Goal: Communication & Community: Answer question/provide support

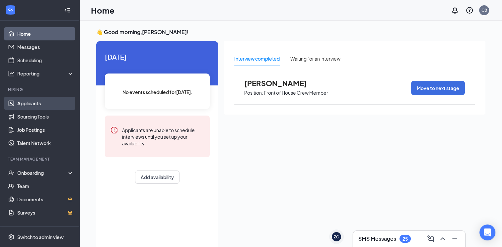
click at [46, 100] on link "Applicants" at bounding box center [45, 103] width 57 height 13
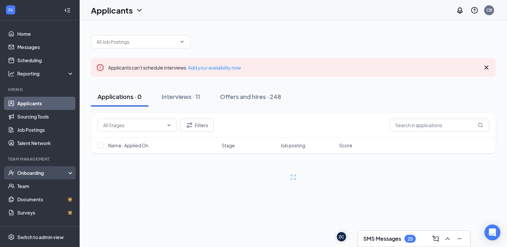
click at [43, 173] on div "Onboarding" at bounding box center [42, 173] width 51 height 7
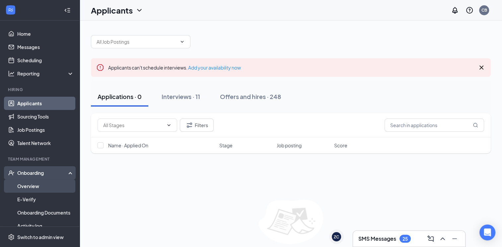
click at [40, 185] on link "Overview" at bounding box center [45, 186] width 57 height 13
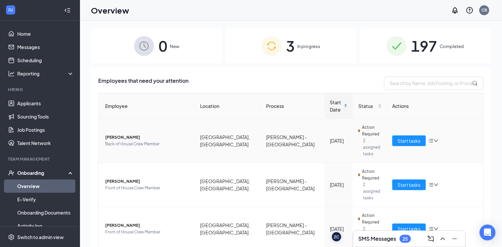
click at [127, 141] on span "Back of House Crew Member" at bounding box center [147, 144] width 84 height 7
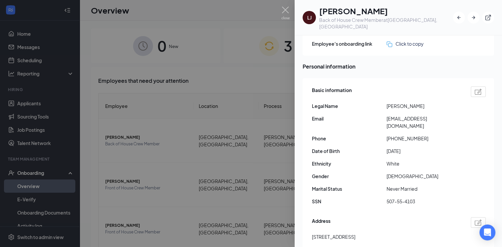
scroll to position [28, 0]
drag, startPoint x: 434, startPoint y: 112, endPoint x: 384, endPoint y: 112, distance: 50.7
click at [384, 115] on div "Email [EMAIL_ADDRESS][DOMAIN_NAME]" at bounding box center [399, 122] width 174 height 15
copy div "[EMAIL_ADDRESS][DOMAIN_NAME]"
drag, startPoint x: 419, startPoint y: 124, endPoint x: 393, endPoint y: 124, distance: 25.9
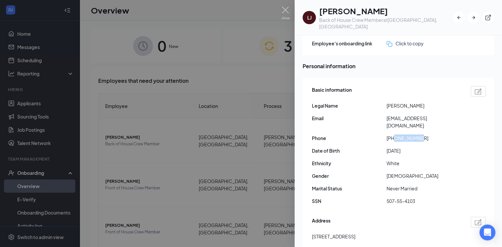
click at [393, 135] on span "[PHONE_NUMBER]" at bounding box center [423, 138] width 75 height 7
copy span "027093325"
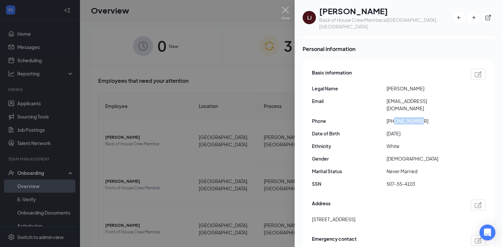
scroll to position [74, 0]
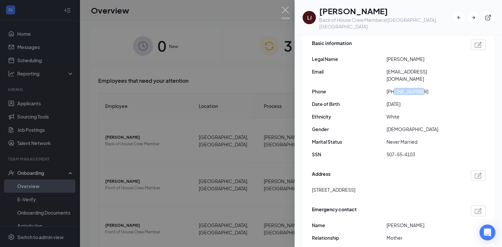
drag, startPoint x: 355, startPoint y: 174, endPoint x: 310, endPoint y: 176, distance: 44.8
click at [310, 176] on div "Basic information Legal Name [PERSON_NAME] Email [EMAIL_ADDRESS][DOMAIN_NAME] P…" at bounding box center [397, 159] width 191 height 257
copy span "[STREET_ADDRESS]"
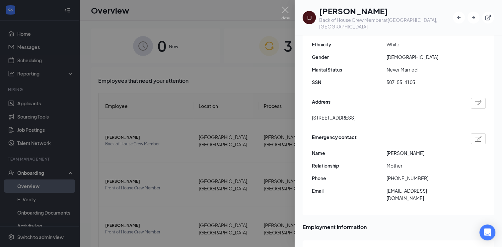
scroll to position [148, 0]
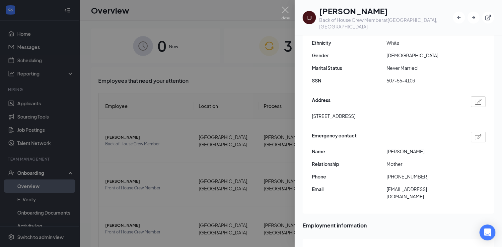
click at [389, 148] on span "[PERSON_NAME]" at bounding box center [423, 151] width 75 height 7
copy span "[PERSON_NAME]"
drag, startPoint x: 420, startPoint y: 162, endPoint x: 393, endPoint y: 158, distance: 27.4
click at [393, 158] on div "Emergency contact Name [PERSON_NAME] Relationship Mother Phone [PHONE_NUMBER] E…" at bounding box center [399, 167] width 174 height 75
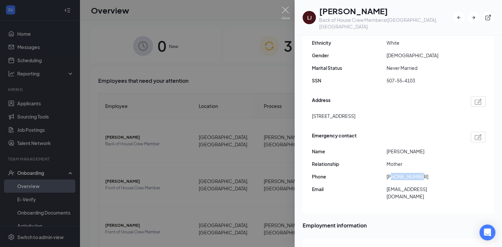
copy span "4027098082"
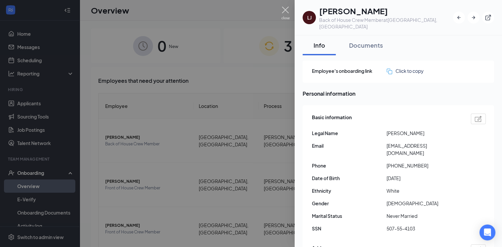
click at [286, 12] on img at bounding box center [285, 13] width 8 height 13
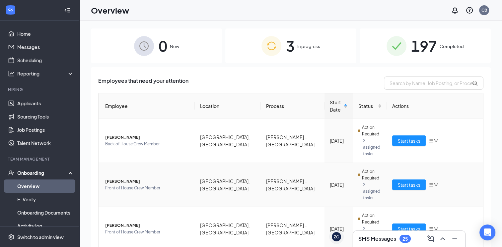
click at [123, 178] on span "[PERSON_NAME]" at bounding box center [147, 181] width 84 height 7
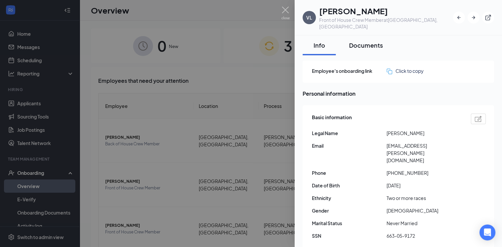
click at [364, 44] on button "Documents" at bounding box center [365, 45] width 47 height 20
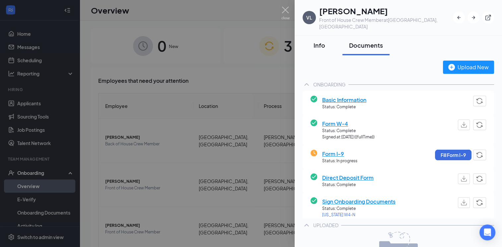
click at [327, 44] on button "Info" at bounding box center [318, 45] width 33 height 20
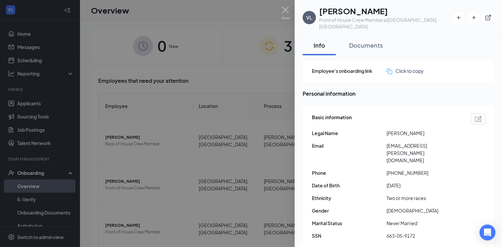
click at [409, 169] on span "[PHONE_NUMBER]" at bounding box center [423, 172] width 75 height 7
copy span "14026860246"
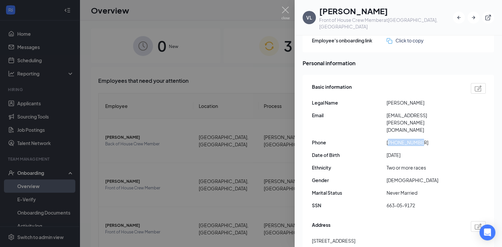
scroll to position [79, 0]
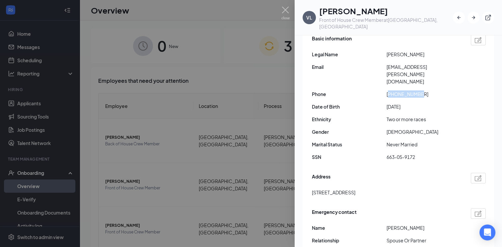
drag, startPoint x: 351, startPoint y: 173, endPoint x: 309, endPoint y: 173, distance: 41.8
click at [309, 173] on div "Basic information Legal Name [PERSON_NAME] Email [PERSON_NAME][EMAIL_ADDRESS][P…" at bounding box center [397, 155] width 191 height 257
copy span "[STREET_ADDRESS]"
click at [355, 189] on span "[STREET_ADDRESS]" at bounding box center [333, 192] width 43 height 7
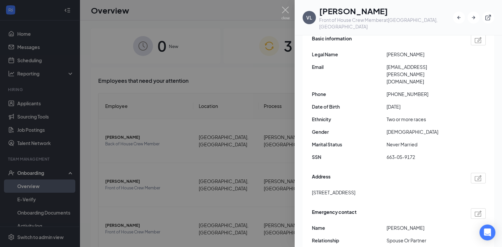
copy span "[GEOGRAPHIC_DATA]"
drag, startPoint x: 450, startPoint y: 60, endPoint x: 387, endPoint y: 61, distance: 63.0
click at [387, 63] on span "[EMAIL_ADDRESS][PERSON_NAME][DOMAIN_NAME]" at bounding box center [423, 74] width 75 height 22
copy span "[EMAIL_ADDRESS][PERSON_NAME][DOMAIN_NAME]"
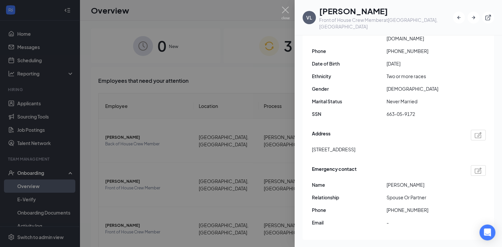
scroll to position [122, 0]
click at [391, 181] on span "[PERSON_NAME]" at bounding box center [423, 184] width 75 height 7
copy span "[PERSON_NAME]"
click at [401, 207] on span "[PHONE_NUMBER]" at bounding box center [423, 210] width 75 height 7
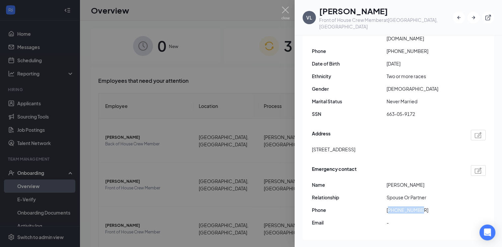
click at [401, 207] on span "[PHONE_NUMBER]" at bounding box center [423, 210] width 75 height 7
click at [290, 16] on div at bounding box center [251, 123] width 502 height 247
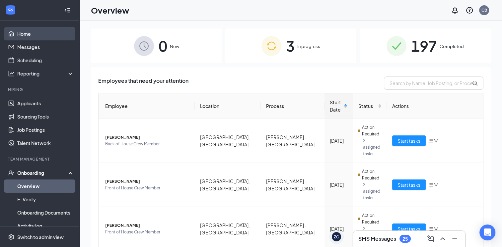
click at [37, 34] on link "Home" at bounding box center [45, 33] width 57 height 13
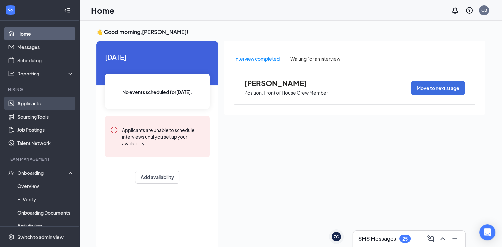
click at [36, 100] on link "Applicants" at bounding box center [45, 103] width 57 height 13
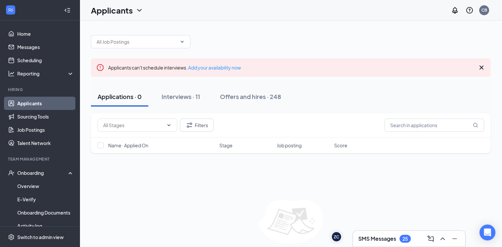
scroll to position [24, 0]
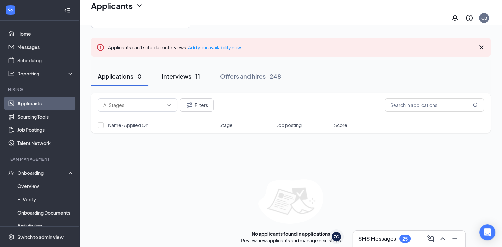
click at [191, 81] on button "Interviews · 11" at bounding box center [181, 77] width 52 height 20
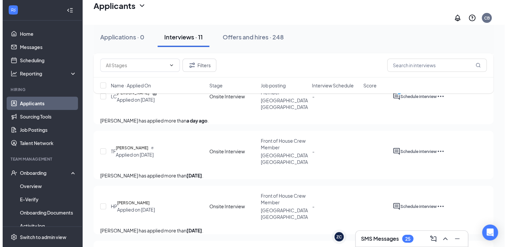
scroll to position [97, 0]
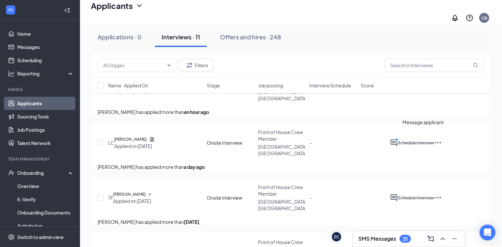
click at [398, 139] on icon "ActiveChat" at bounding box center [394, 143] width 8 height 8
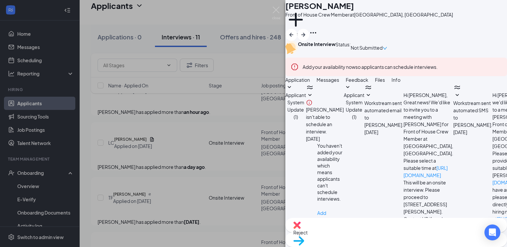
scroll to position [138, 0]
click at [310, 83] on span "Application" at bounding box center [297, 80] width 25 height 6
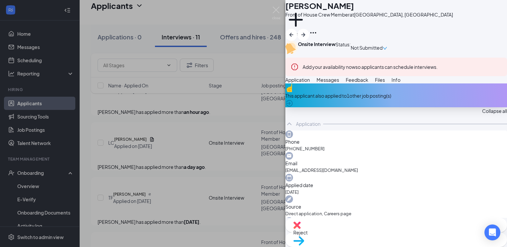
click at [416, 99] on div "This applicant also applied to 1 other job posting(s)" at bounding box center [396, 95] width 222 height 7
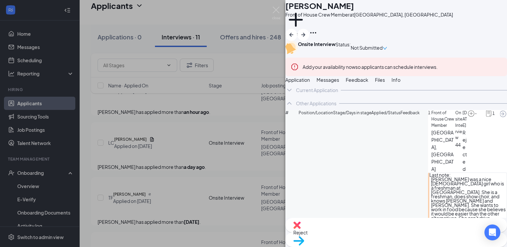
scroll to position [20, 0]
click at [293, 94] on icon "ChevronDown" at bounding box center [289, 90] width 8 height 8
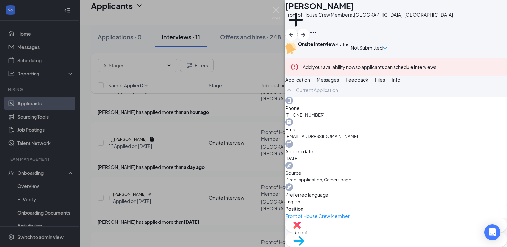
scroll to position [176, 0]
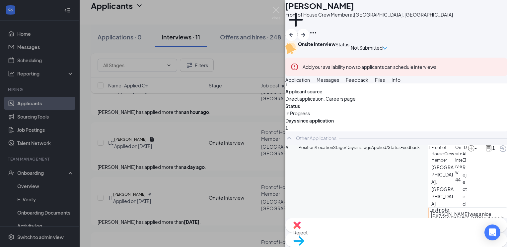
click at [309, 83] on span "Application" at bounding box center [297, 80] width 25 height 6
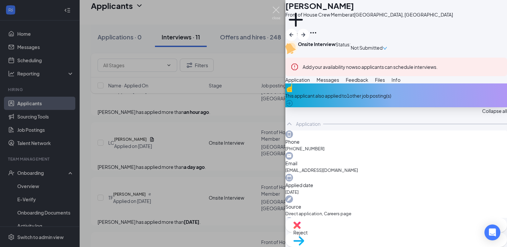
click at [273, 11] on img at bounding box center [276, 13] width 8 height 13
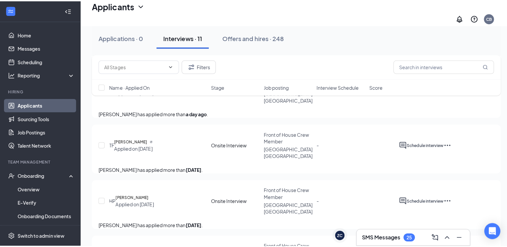
scroll to position [152, 0]
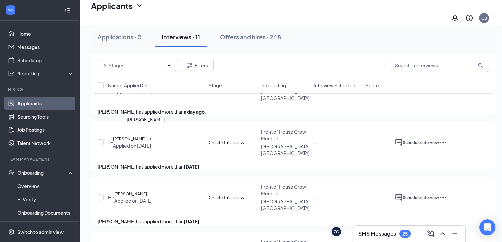
click at [146, 136] on h5 "[PERSON_NAME]" at bounding box center [129, 139] width 33 height 7
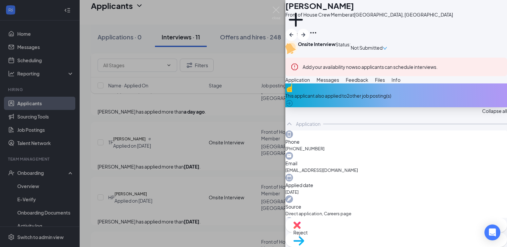
click at [354, 99] on div "This applicant also applied to 2 other job posting(s)" at bounding box center [396, 95] width 222 height 7
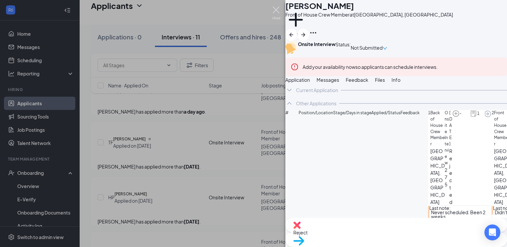
click at [279, 12] on img at bounding box center [276, 13] width 8 height 13
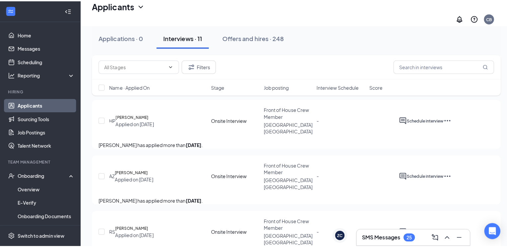
scroll to position [232, 0]
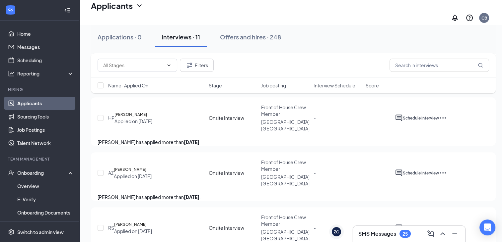
click at [147, 112] on h5 "[PERSON_NAME]" at bounding box center [130, 114] width 33 height 7
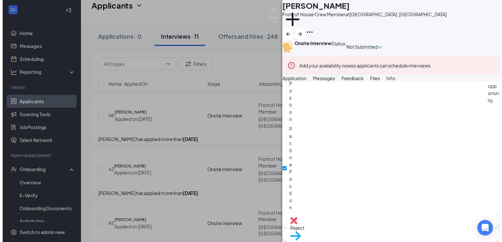
scroll to position [366, 0]
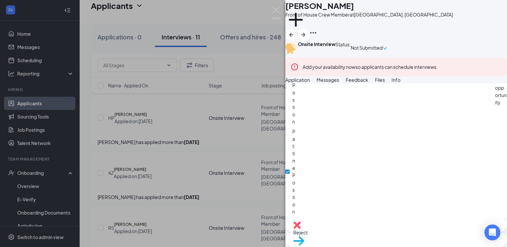
click at [277, 12] on img at bounding box center [276, 13] width 8 height 13
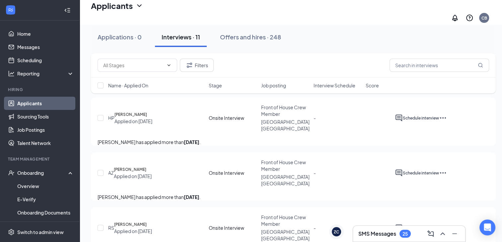
scroll to position [259, 0]
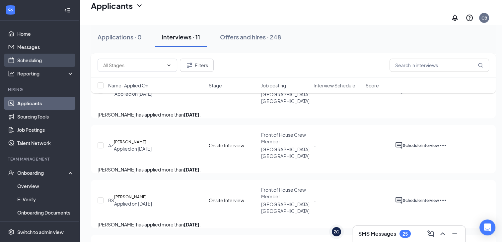
click at [40, 60] on link "Scheduling" at bounding box center [45, 60] width 57 height 13
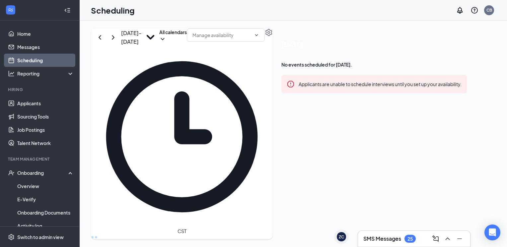
scroll to position [326, 0]
click at [114, 39] on icon "ChevronRight" at bounding box center [113, 37] width 3 height 4
drag, startPoint x: 163, startPoint y: 158, endPoint x: 162, endPoint y: 212, distance: 54.4
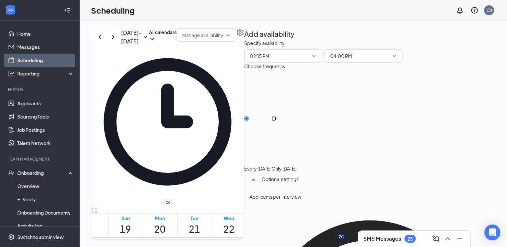
click at [276, 116] on input "Only [DATE]" at bounding box center [273, 118] width 5 height 5
radio input "true"
radio input "false"
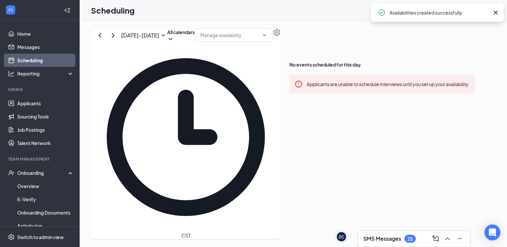
scroll to position [547, 0]
drag, startPoint x: 230, startPoint y: 136, endPoint x: 235, endPoint y: 209, distance: 73.1
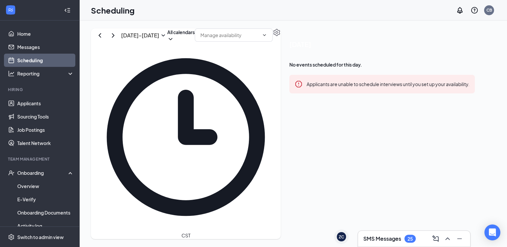
scroll to position [581, 0]
drag, startPoint x: 235, startPoint y: 102, endPoint x: 239, endPoint y: 218, distance: 115.8
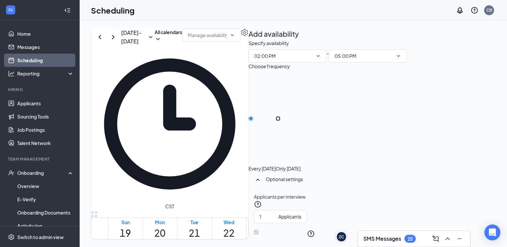
click at [280, 116] on input "Only [DATE]" at bounding box center [278, 118] width 5 height 5
radio input "true"
radio input "false"
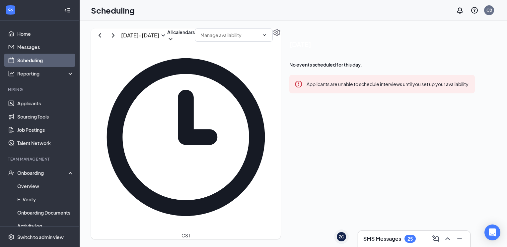
drag, startPoint x: 266, startPoint y: 113, endPoint x: 272, endPoint y: 222, distance: 108.9
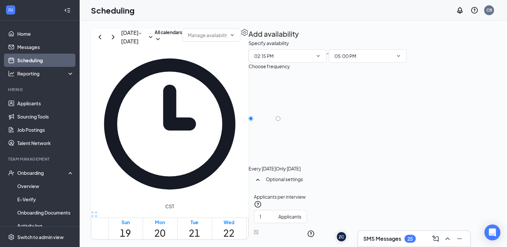
click at [430, 106] on div "Choose frequency Every [DATE] Only [DATE]" at bounding box center [371, 117] width 247 height 109
click at [300, 165] on div at bounding box center [288, 165] width 25 height 0
click at [280, 116] on input "Only [DATE]" at bounding box center [278, 118] width 5 height 5
radio input "true"
radio input "false"
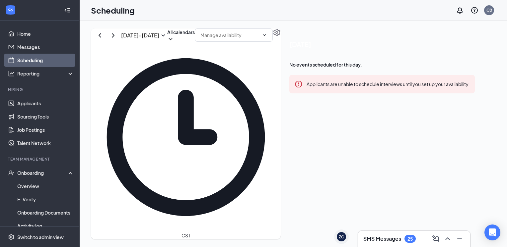
scroll to position [407, 0]
drag, startPoint x: 301, startPoint y: 150, endPoint x: 305, endPoint y: 166, distance: 16.9
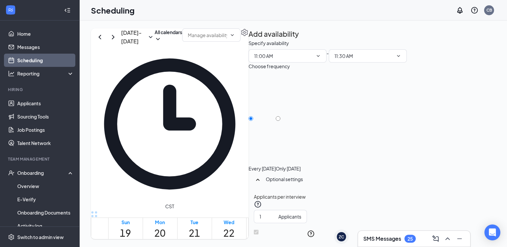
click at [300, 165] on div at bounding box center [288, 165] width 25 height 0
click at [280, 116] on input "Only [DATE]" at bounding box center [278, 118] width 5 height 5
radio input "true"
radio input "false"
click at [280, 116] on input "Only [DATE]" at bounding box center [278, 118] width 5 height 5
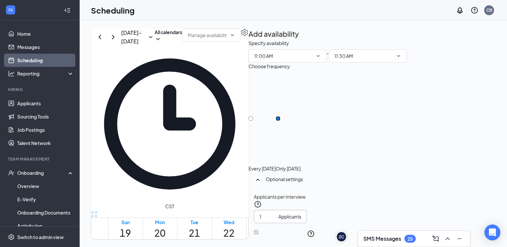
scroll to position [21, 0]
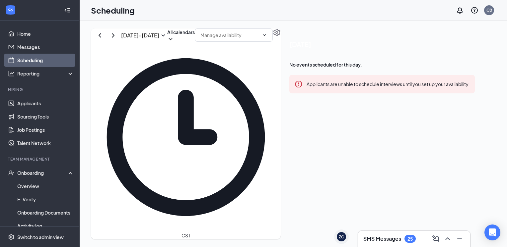
scroll to position [578, 0]
drag, startPoint x: 301, startPoint y: 136, endPoint x: 305, endPoint y: 220, distance: 84.0
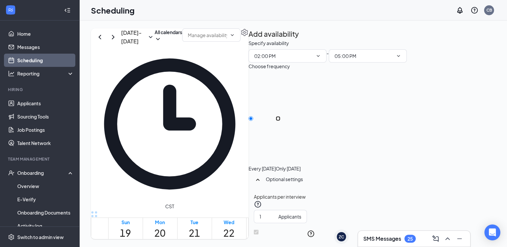
click at [280, 116] on input "Only [DATE]" at bounding box center [278, 118] width 5 height 5
radio input "true"
radio input "false"
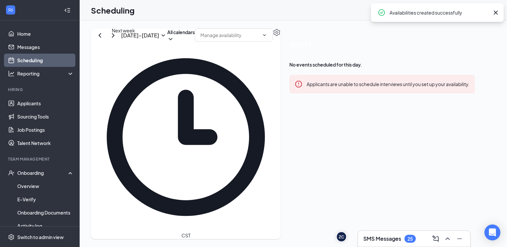
click at [117, 39] on icon "ChevronRight" at bounding box center [113, 36] width 8 height 8
drag, startPoint x: 132, startPoint y: 152, endPoint x: 133, endPoint y: 210, distance: 58.7
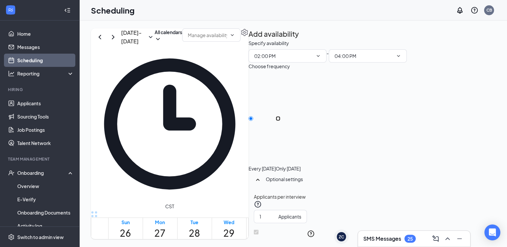
click at [280, 116] on input "Only [DATE]" at bounding box center [278, 118] width 5 height 5
radio input "true"
radio input "false"
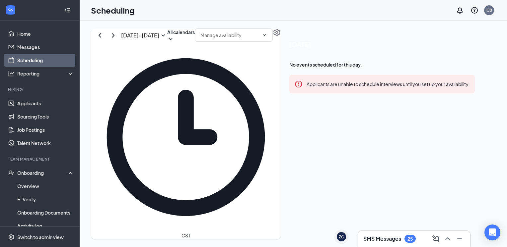
click at [104, 39] on icon "ChevronLeft" at bounding box center [100, 36] width 8 height 8
drag, startPoint x: 263, startPoint y: 105, endPoint x: 271, endPoint y: 154, distance: 49.7
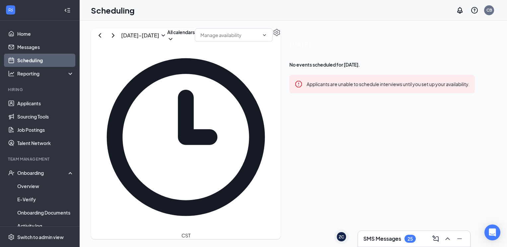
scroll to position [624, 0]
drag, startPoint x: 269, startPoint y: 103, endPoint x: 272, endPoint y: 176, distance: 73.3
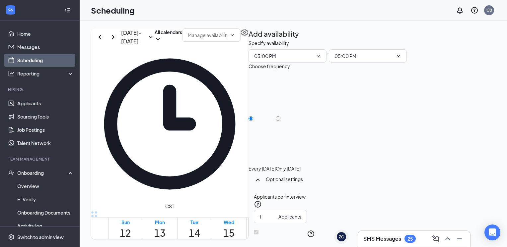
click at [300, 109] on div "Only [DATE]" at bounding box center [288, 122] width 25 height 99
click at [280, 116] on input "Only [DATE]" at bounding box center [278, 118] width 5 height 5
radio input "true"
radio input "false"
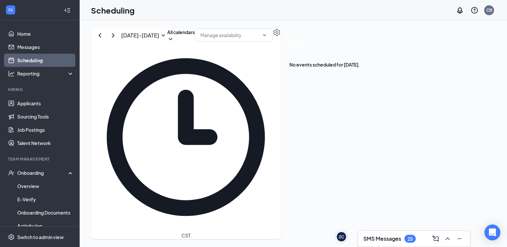
scroll to position [588, 0]
drag, startPoint x: 308, startPoint y: 96, endPoint x: 309, endPoint y: 214, distance: 118.4
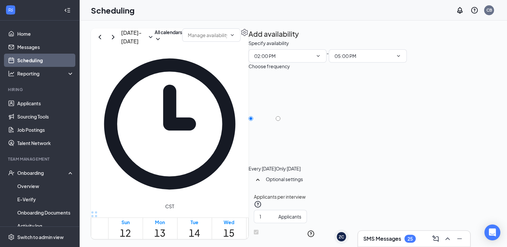
click at [300, 165] on div at bounding box center [288, 165] width 25 height 0
click at [280, 116] on input "Only [DATE]" at bounding box center [278, 118] width 5 height 5
radio input "true"
radio input "false"
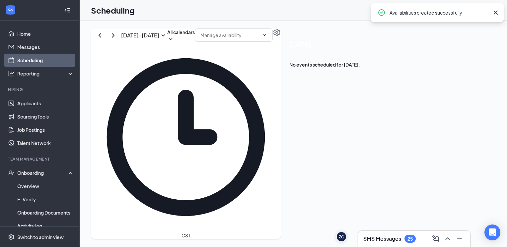
click at [117, 39] on icon "ChevronRight" at bounding box center [113, 36] width 8 height 8
drag, startPoint x: 134, startPoint y: 125, endPoint x: 132, endPoint y: 202, distance: 77.0
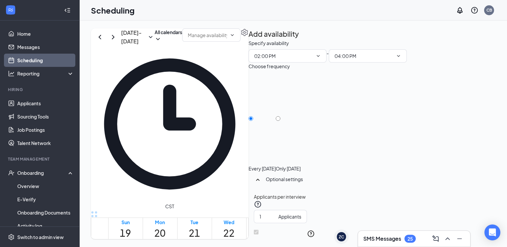
click at [300, 165] on div at bounding box center [288, 165] width 25 height 0
click at [280, 116] on input "Only [DATE]" at bounding box center [278, 118] width 5 height 5
radio input "true"
radio input "false"
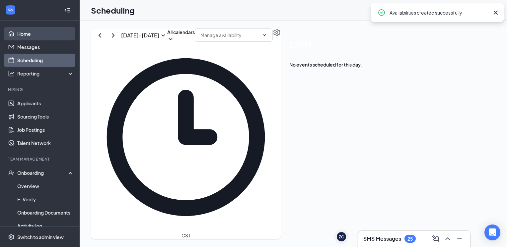
click at [41, 33] on link "Home" at bounding box center [45, 33] width 57 height 13
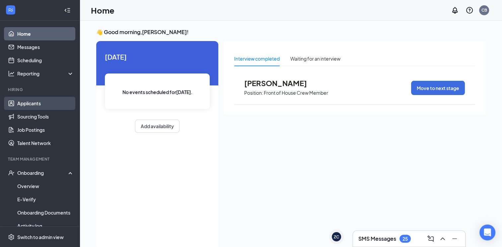
click at [40, 104] on link "Applicants" at bounding box center [45, 103] width 57 height 13
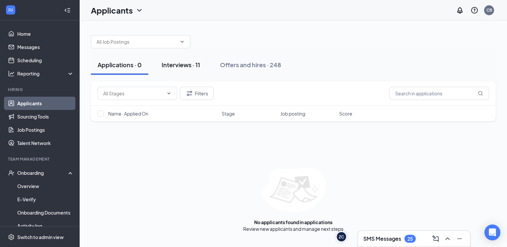
click at [181, 74] on button "Interviews · 11" at bounding box center [181, 65] width 52 height 20
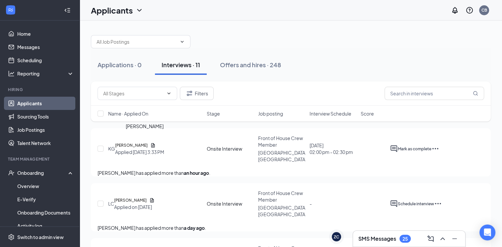
click at [135, 144] on h5 "[PERSON_NAME]" at bounding box center [131, 145] width 33 height 7
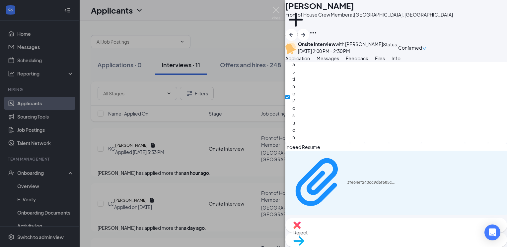
scroll to position [381, 0]
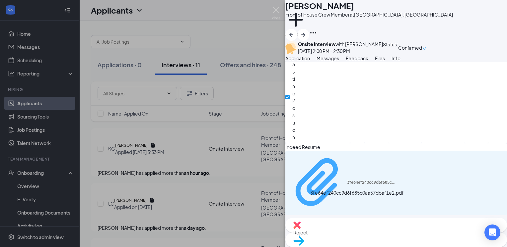
click at [347, 185] on div "3fe64ef240cc9d6f685c0aa57dbaf1e2.pdf" at bounding box center [372, 182] width 50 height 5
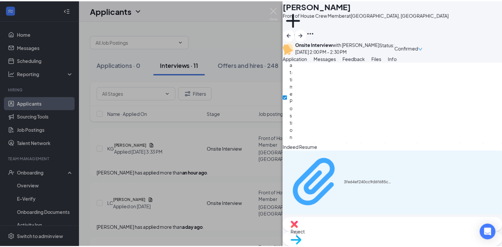
scroll to position [379, 0]
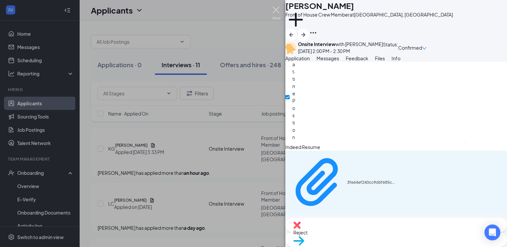
click at [276, 10] on img at bounding box center [276, 13] width 8 height 13
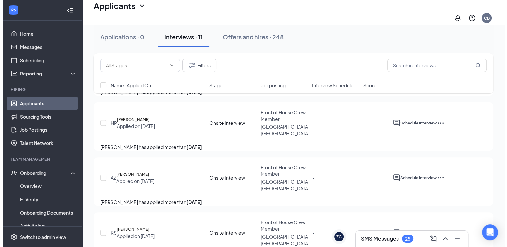
scroll to position [111, 0]
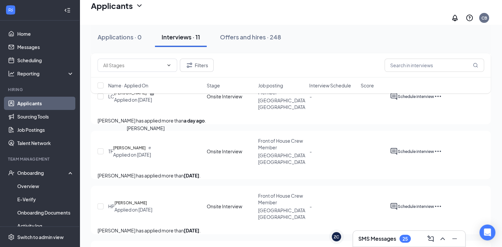
click at [146, 145] on h5 "[PERSON_NAME]" at bounding box center [129, 148] width 33 height 7
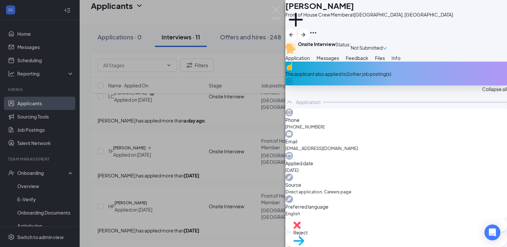
click at [368, 233] on span "Reject" at bounding box center [396, 232] width 206 height 7
click at [368, 62] on button "Feedback" at bounding box center [357, 57] width 23 height 7
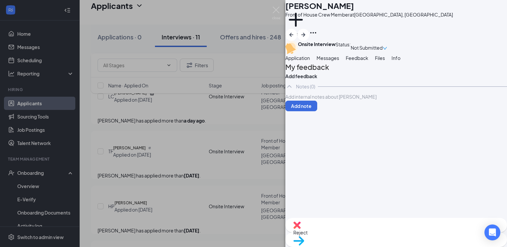
click at [336, 100] on div at bounding box center [396, 97] width 221 height 7
click at [317, 111] on button "Add note" at bounding box center [301, 106] width 32 height 11
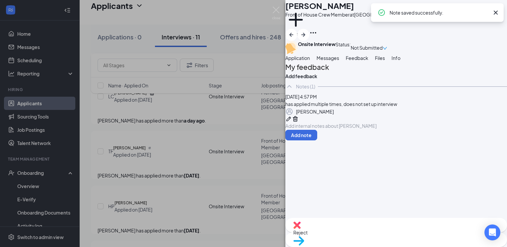
click at [339, 61] on span "Messages" at bounding box center [327, 58] width 23 height 6
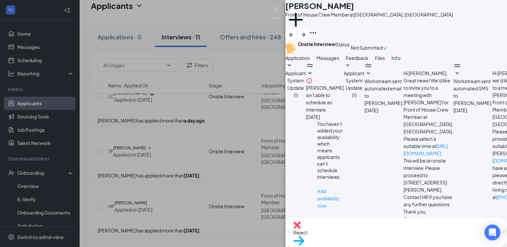
scroll to position [336, 0]
click at [333, 223] on textarea at bounding box center [327, 243] width 84 height 40
paste textarea "[URL][DOMAIN_NAME]"
type textarea "Hi [PERSON_NAME]! Please use the link below to set up your interview with [PERS…"
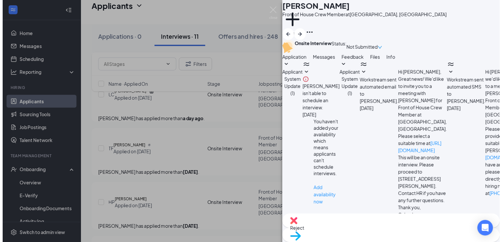
scroll to position [408, 0]
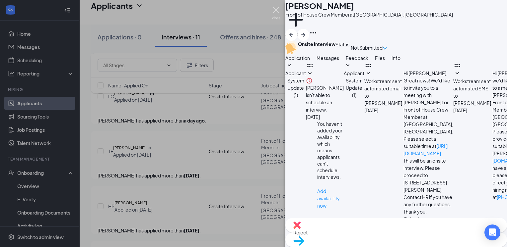
click at [276, 11] on img at bounding box center [276, 13] width 8 height 13
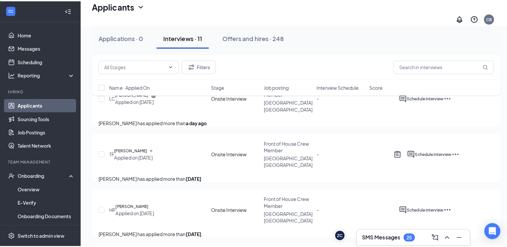
scroll to position [188, 0]
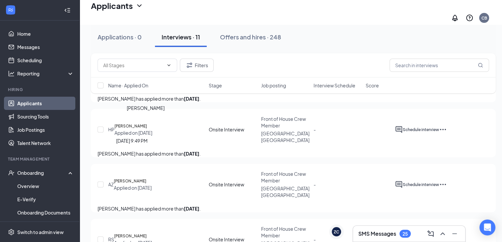
click at [147, 124] on h5 "[PERSON_NAME]" at bounding box center [130, 126] width 33 height 7
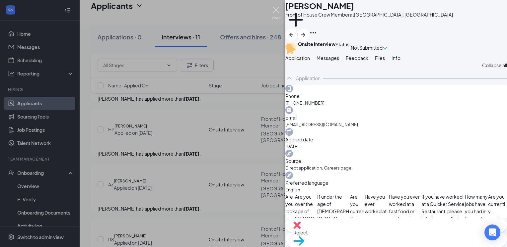
drag, startPoint x: 274, startPoint y: 10, endPoint x: 281, endPoint y: 10, distance: 6.6
click at [281, 10] on div "HP [PERSON_NAME] Front of House Crew Member at [GEOGRAPHIC_DATA], [GEOGRAPHIC_D…" at bounding box center [253, 123] width 507 height 247
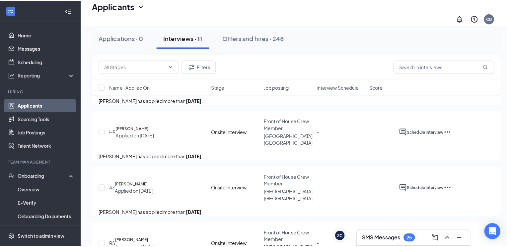
scroll to position [216, 0]
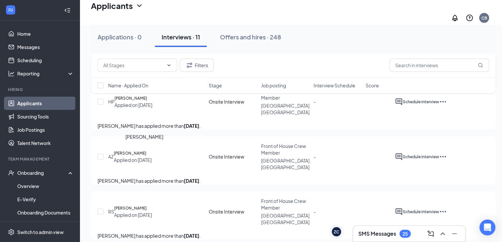
click at [139, 151] on h5 "[PERSON_NAME]" at bounding box center [130, 153] width 33 height 7
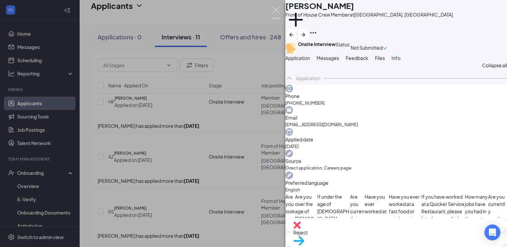
click at [272, 14] on img at bounding box center [276, 13] width 8 height 13
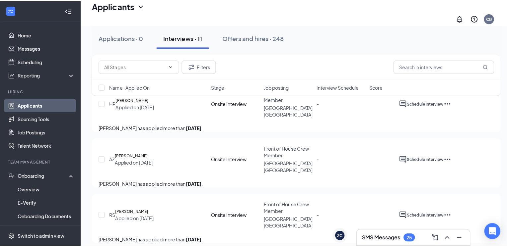
scroll to position [289, 0]
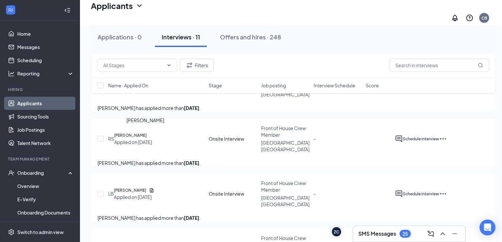
click at [147, 135] on h5 "[PERSON_NAME]" at bounding box center [130, 135] width 33 height 7
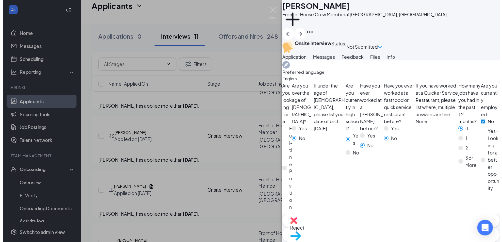
scroll to position [111, 0]
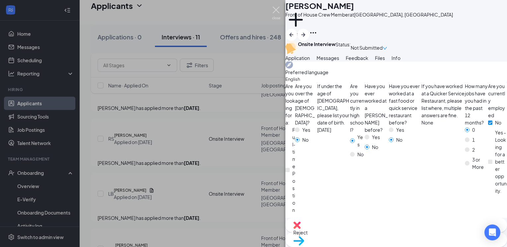
click at [277, 11] on img at bounding box center [276, 13] width 8 height 13
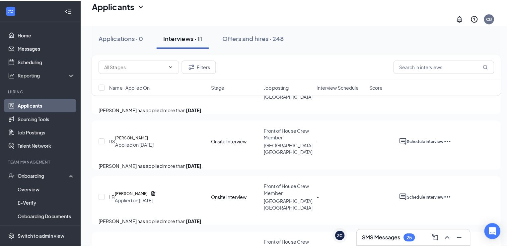
scroll to position [361, 0]
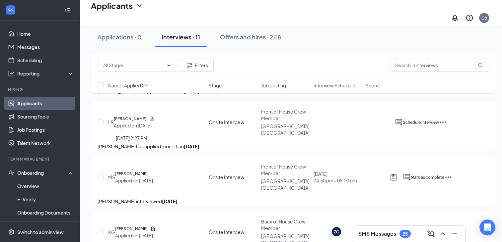
click at [146, 122] on h5 "[PERSON_NAME]" at bounding box center [130, 119] width 33 height 7
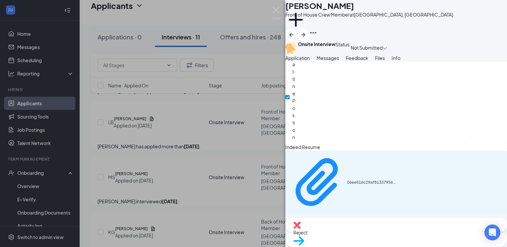
scroll to position [381, 0]
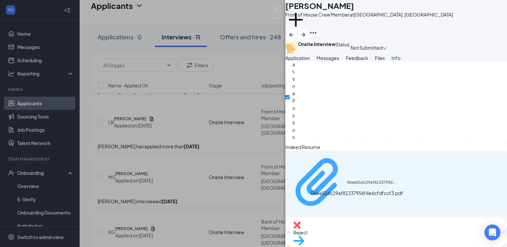
click at [347, 185] on div "06ee516c29af81337956f4e6cfdfccf3.pdf" at bounding box center [372, 182] width 50 height 5
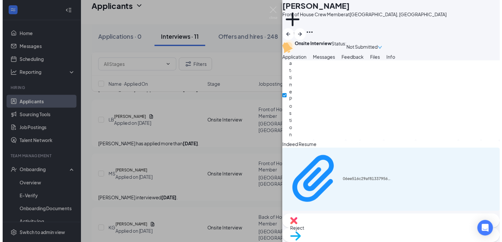
scroll to position [379, 0]
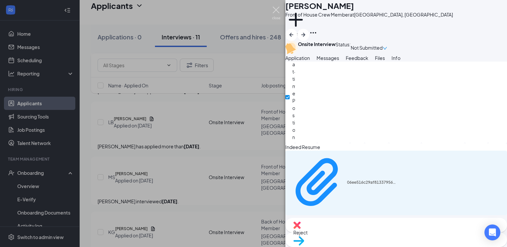
click at [279, 11] on img at bounding box center [276, 13] width 8 height 13
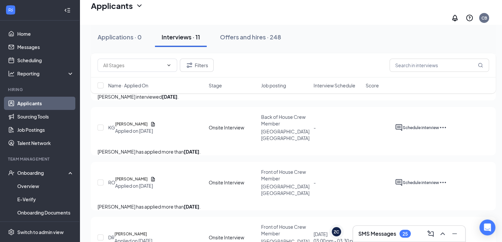
scroll to position [429, 0]
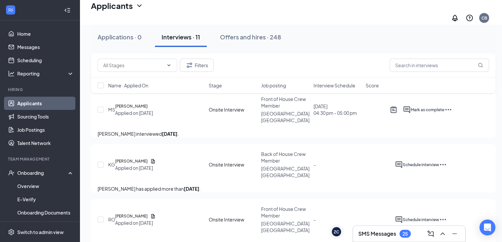
click at [318, 88] on span "Interview Schedule" at bounding box center [334, 85] width 42 height 7
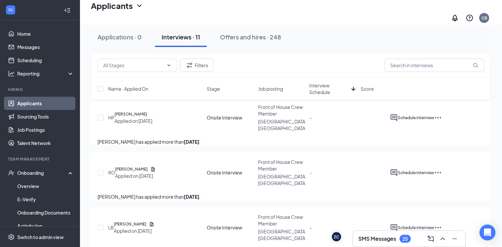
scroll to position [372, 0]
click at [138, 90] on span "Name · Applied On" at bounding box center [128, 89] width 40 height 7
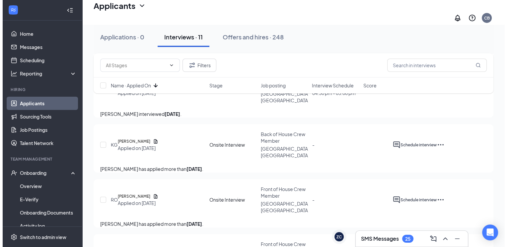
scroll to position [505, 0]
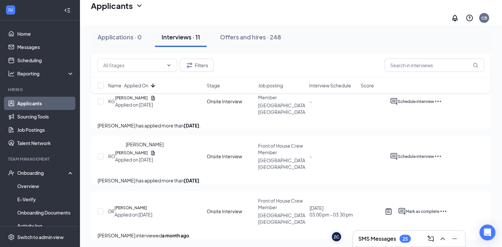
click at [148, 150] on h5 "[PERSON_NAME]" at bounding box center [131, 153] width 33 height 7
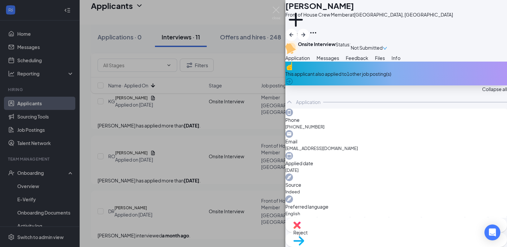
click at [339, 61] on span "Messages" at bounding box center [327, 58] width 23 height 6
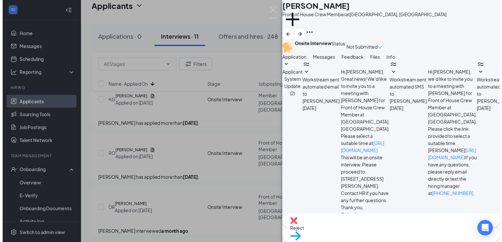
scroll to position [102, 0]
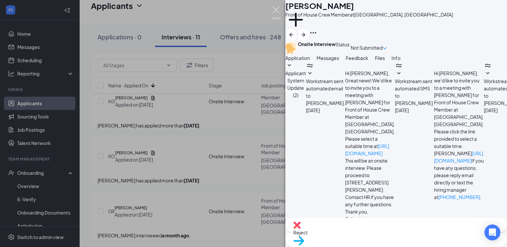
click at [275, 10] on img at bounding box center [276, 13] width 8 height 13
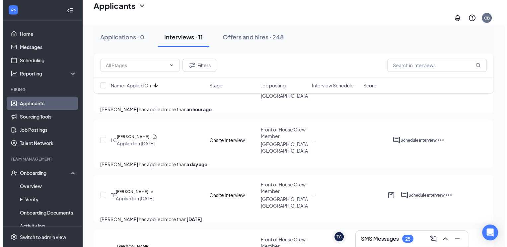
scroll to position [69, 0]
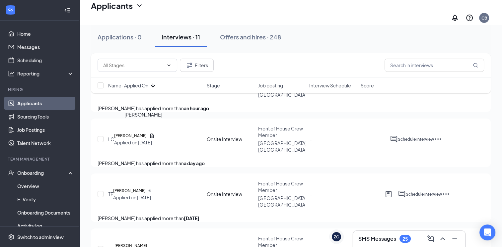
click at [138, 133] on h5 "[PERSON_NAME]" at bounding box center [130, 136] width 33 height 7
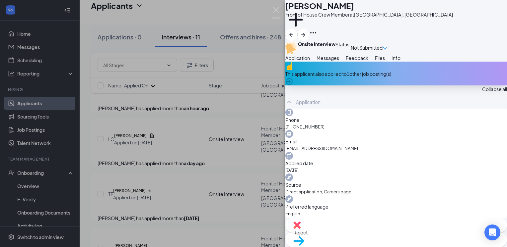
click at [339, 61] on span "Messages" at bounding box center [327, 58] width 23 height 6
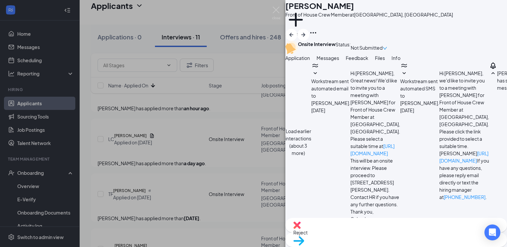
scroll to position [413, 0]
click at [333, 223] on textarea at bounding box center [327, 243] width 84 height 40
click at [369, 223] on textarea "Please use the link to set up the interview time that works best for you. This …" at bounding box center [327, 243] width 84 height 40
paste textarea "[URL][DOMAIN_NAME]"
type textarea "Please use the link to set up the interview time that works best for you. This …"
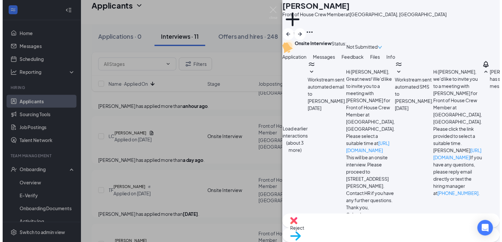
scroll to position [471, 0]
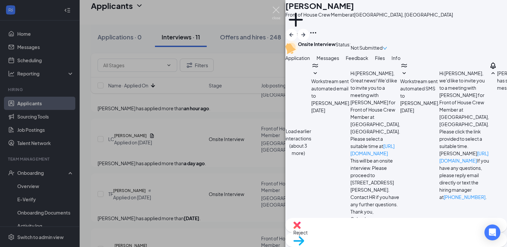
click at [277, 7] on img at bounding box center [276, 13] width 8 height 13
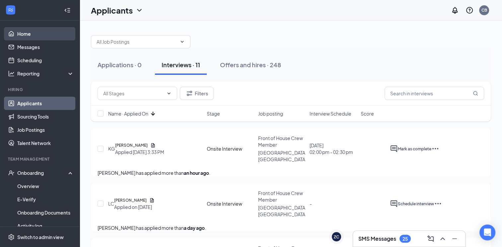
click at [34, 30] on link "Home" at bounding box center [45, 33] width 57 height 13
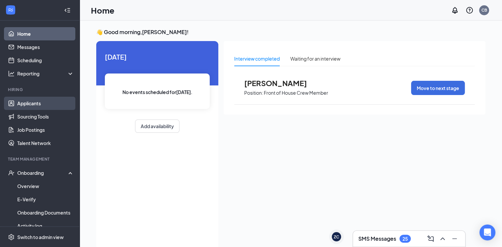
click at [53, 99] on link "Applicants" at bounding box center [45, 103] width 57 height 13
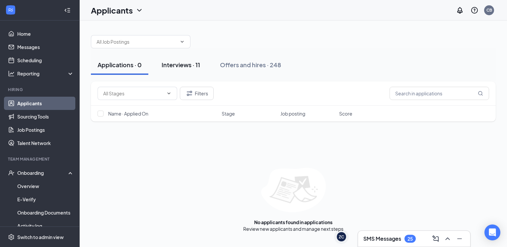
click at [183, 66] on div "Interviews · 11" at bounding box center [181, 65] width 38 height 8
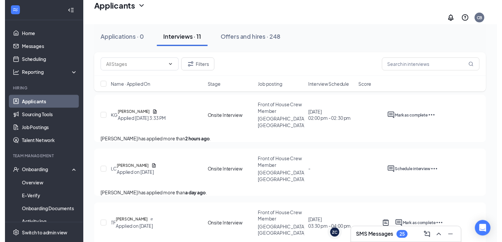
scroll to position [37, 0]
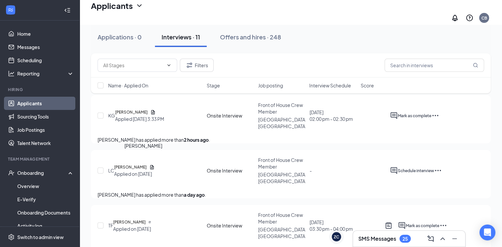
click at [138, 164] on h5 "[PERSON_NAME]" at bounding box center [130, 167] width 33 height 7
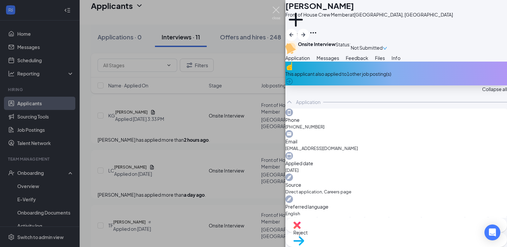
click at [273, 16] on img at bounding box center [276, 13] width 8 height 13
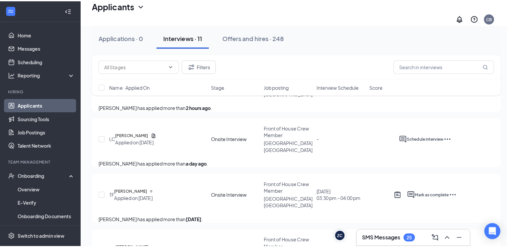
scroll to position [151, 0]
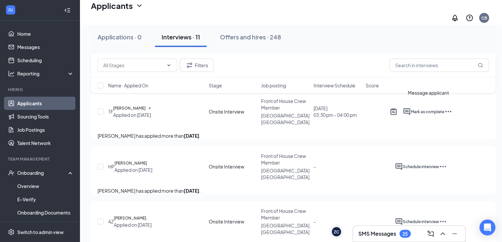
click at [411, 108] on icon "ActiveChat" at bounding box center [407, 112] width 8 height 8
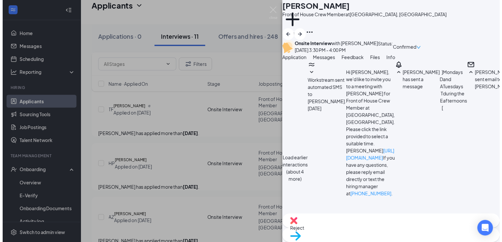
scroll to position [410, 0]
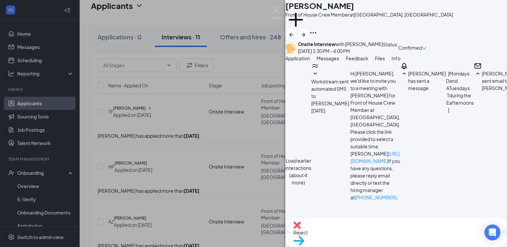
click at [368, 62] on button "Feedback" at bounding box center [357, 58] width 23 height 7
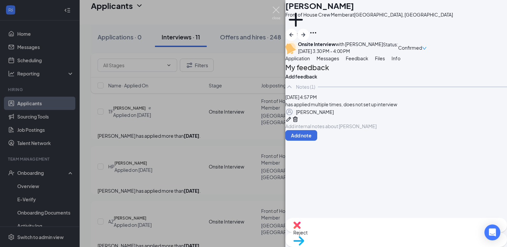
click at [274, 12] on img at bounding box center [276, 13] width 8 height 13
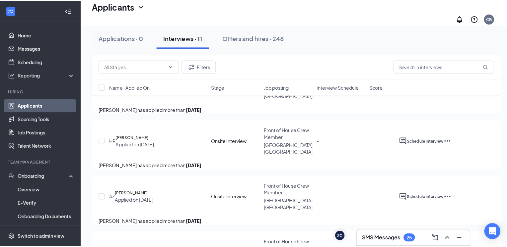
scroll to position [180, 0]
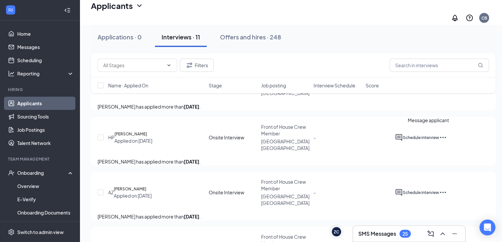
click at [402, 134] on icon "ActiveChat" at bounding box center [398, 137] width 7 height 7
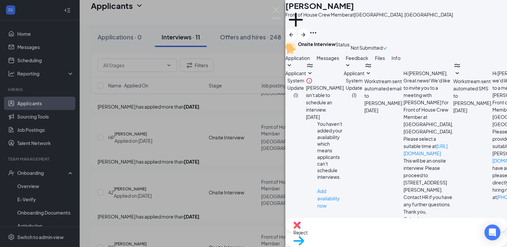
scroll to position [344, 0]
click at [355, 223] on textarea at bounding box center [327, 243] width 84 height 40
drag, startPoint x: 378, startPoint y: 188, endPoint x: 304, endPoint y: 190, distance: 73.7
click at [304, 223] on textarea "Hi [PERSON_NAME]! Please use the link below to set up an interview time with on…" at bounding box center [327, 243] width 84 height 40
click at [369, 223] on textarea "Hi [PERSON_NAME]! Please use the link below to set up an interview time with on…" at bounding box center [327, 243] width 84 height 40
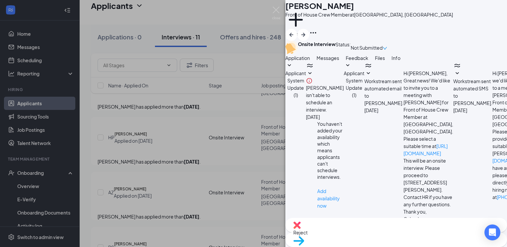
paste textarea "[URL][DOMAIN_NAME]"
type textarea "Hi [PERSON_NAME]! Please use the link below to set up an interview time with on…"
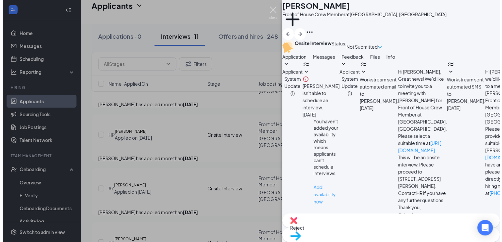
scroll to position [415, 0]
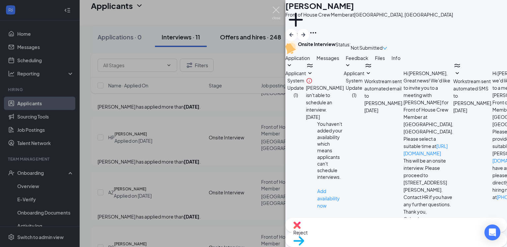
click at [276, 13] on img at bounding box center [276, 13] width 8 height 13
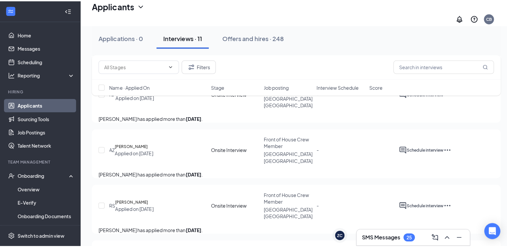
scroll to position [226, 0]
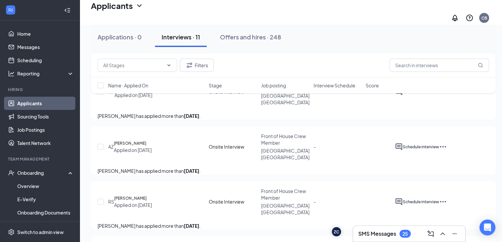
click at [142, 142] on h5 "[PERSON_NAME]" at bounding box center [130, 143] width 33 height 7
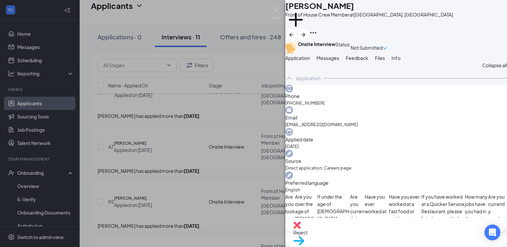
click at [274, 9] on img at bounding box center [276, 13] width 8 height 13
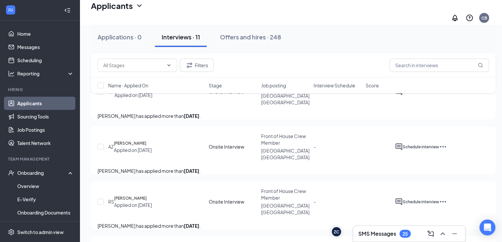
scroll to position [510, 0]
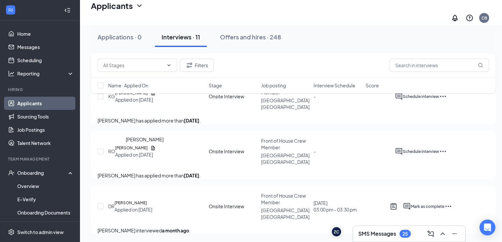
click at [148, 145] on h5 "[PERSON_NAME]" at bounding box center [131, 148] width 33 height 7
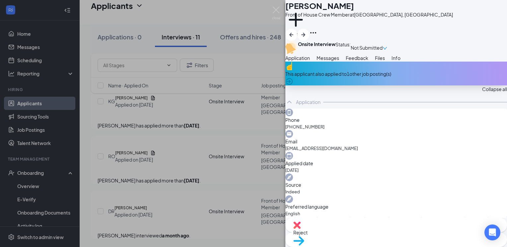
click at [344, 86] on div "This applicant also applied to 1 other job posting(s)" at bounding box center [396, 74] width 222 height 24
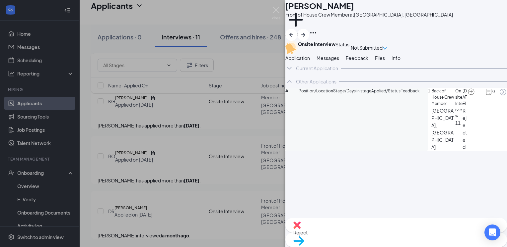
click at [310, 61] on span "Application" at bounding box center [297, 58] width 25 height 6
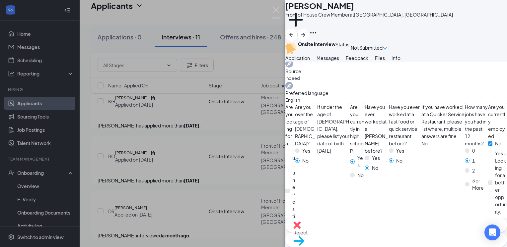
scroll to position [153, 0]
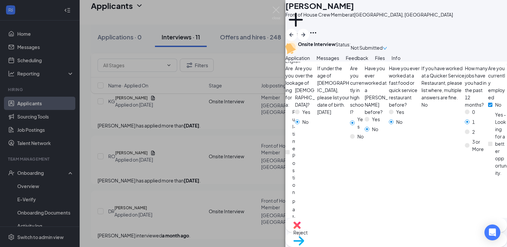
click at [339, 62] on div "Messages" at bounding box center [327, 57] width 23 height 7
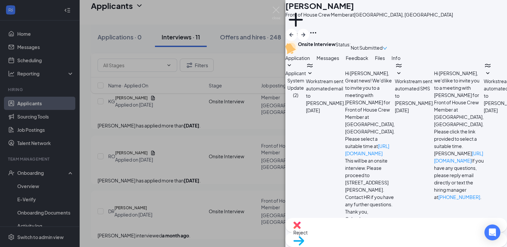
click at [337, 223] on textarea at bounding box center [327, 243] width 84 height 40
click at [330, 223] on textarea "Hi [PERSON_NAME]! Please use the link below to set up an interview with one of …" at bounding box center [327, 243] width 84 height 40
click at [369, 223] on textarea "Hi [PERSON_NAME]! Please use the link below to set up an interview with one of …" at bounding box center [327, 243] width 84 height 40
paste textarea "[URL][DOMAIN_NAME]"
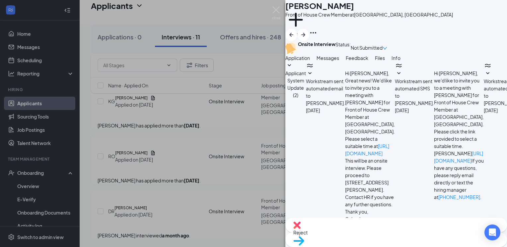
type textarea "Hi [PERSON_NAME]! Please use the link below to set up an interview with one of …"
